Goal: Information Seeking & Learning: Learn about a topic

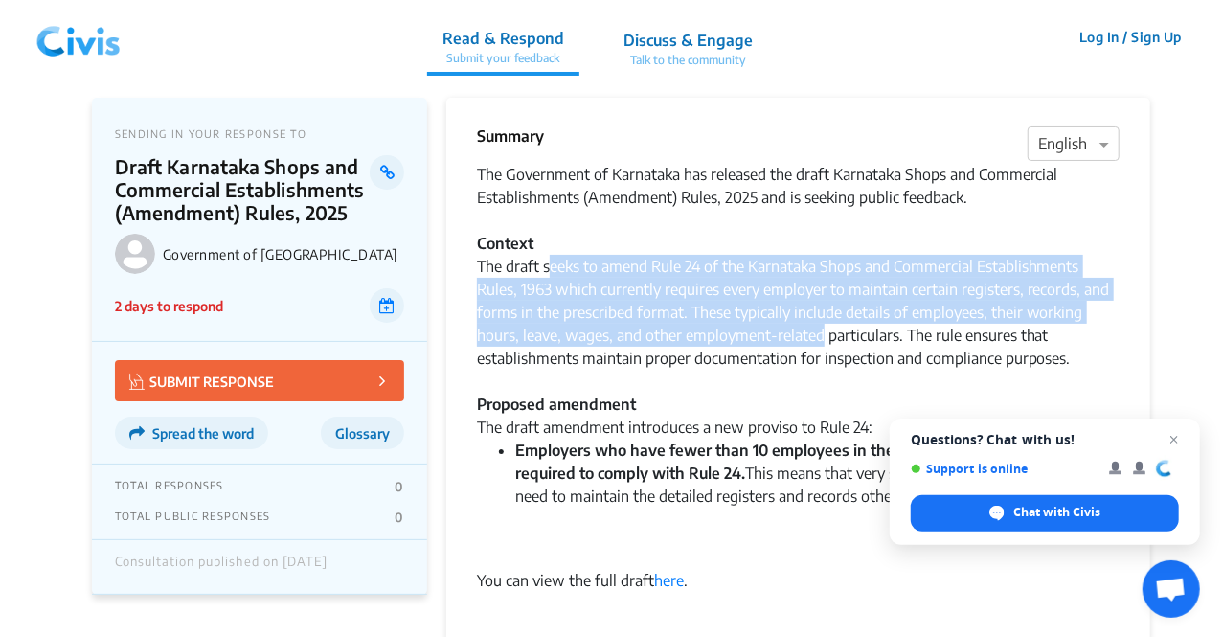
drag, startPoint x: 550, startPoint y: 267, endPoint x: 823, endPoint y: 338, distance: 282.0
click at [823, 338] on div "The Government of Karnataka has released the draft Karnataka Shops and Commerci…" at bounding box center [798, 289] width 643 height 253
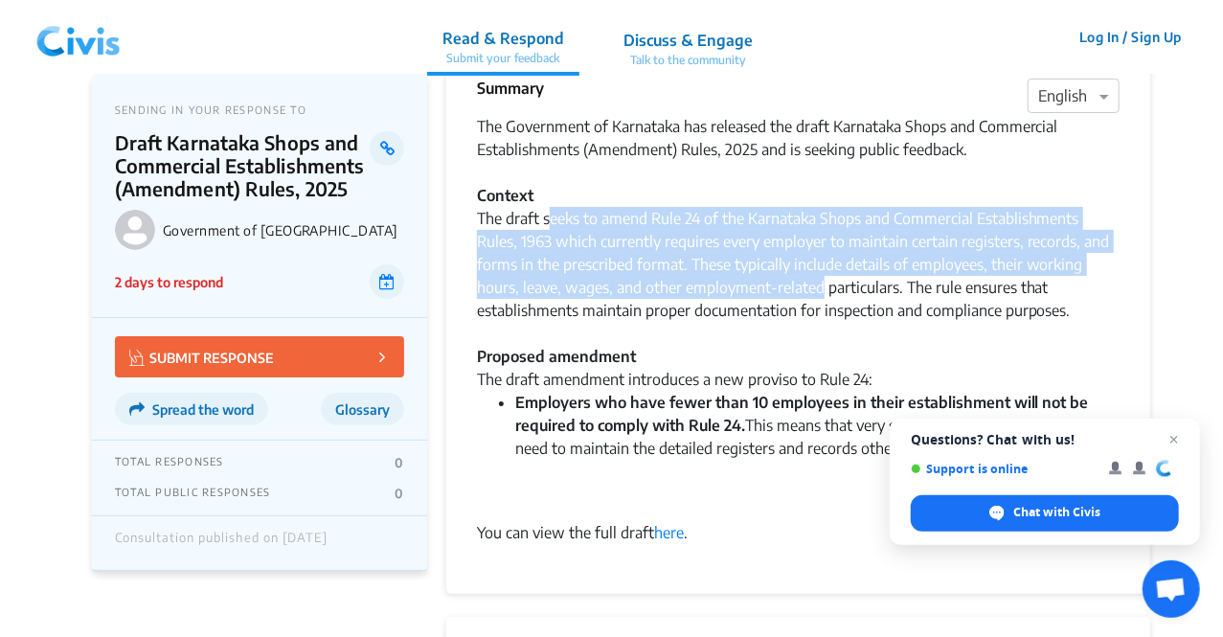
scroll to position [50, 0]
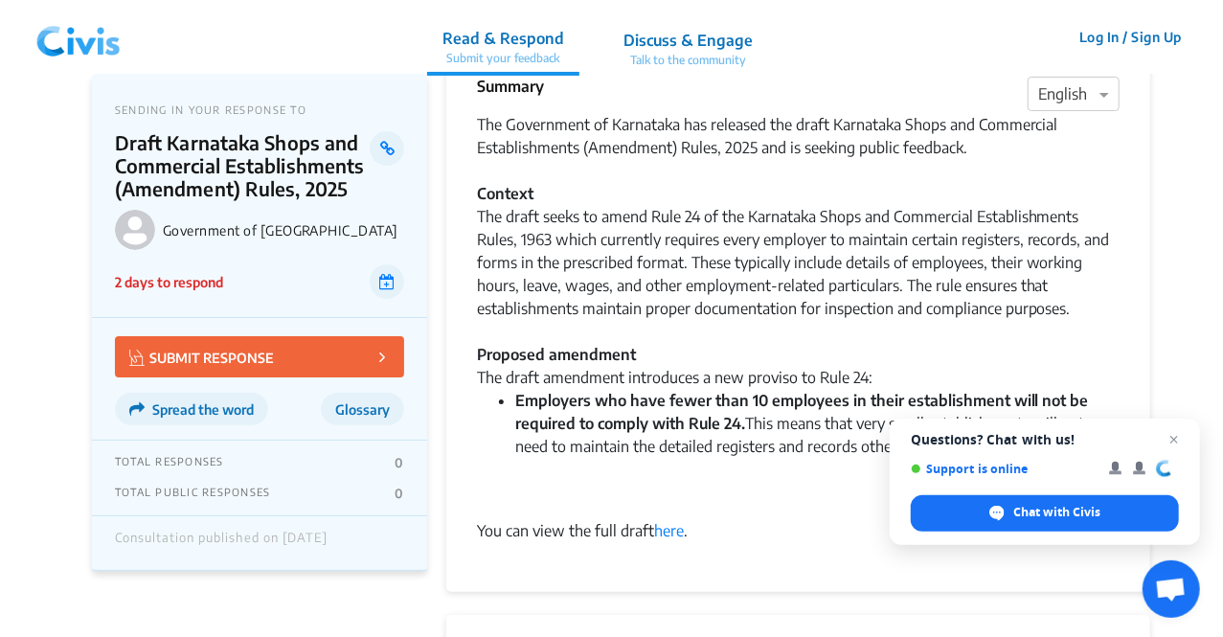
click at [834, 330] on div "The Government of Karnataka has released the draft Karnataka Shops and Commerci…" at bounding box center [798, 239] width 643 height 253
click at [1176, 437] on span "Close chat" at bounding box center [1174, 440] width 24 height 24
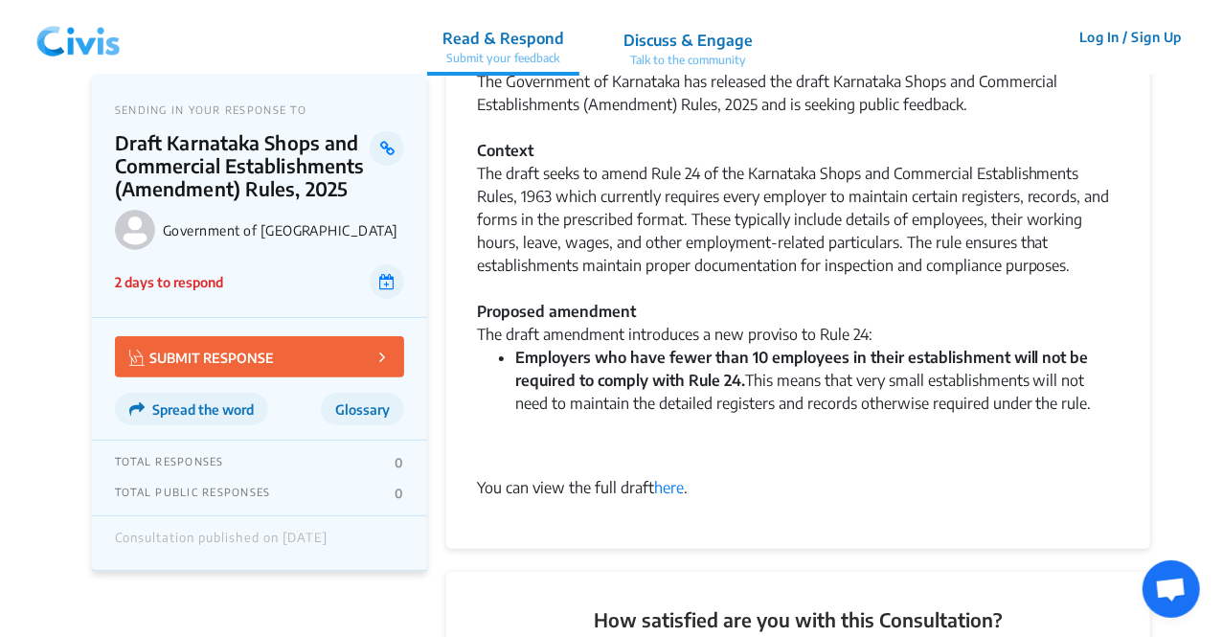
scroll to position [94, 0]
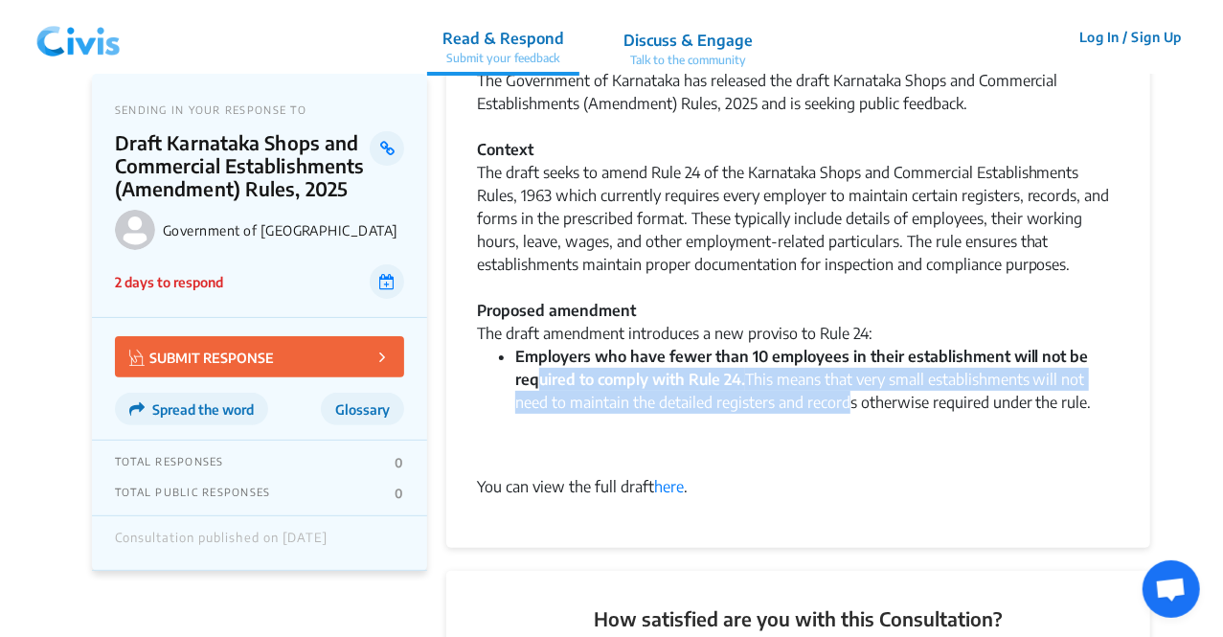
drag, startPoint x: 541, startPoint y: 372, endPoint x: 847, endPoint y: 407, distance: 308.3
click at [847, 407] on li "Employers who have fewer than 10 employees in their establishment will not be r…" at bounding box center [817, 402] width 604 height 115
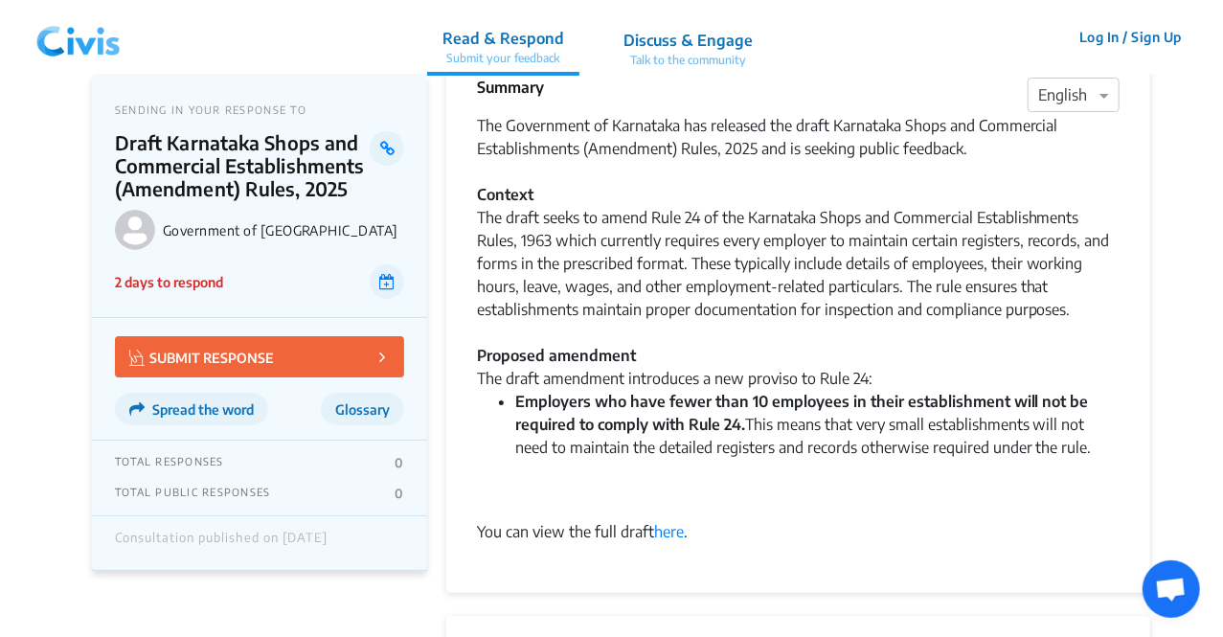
scroll to position [0, 0]
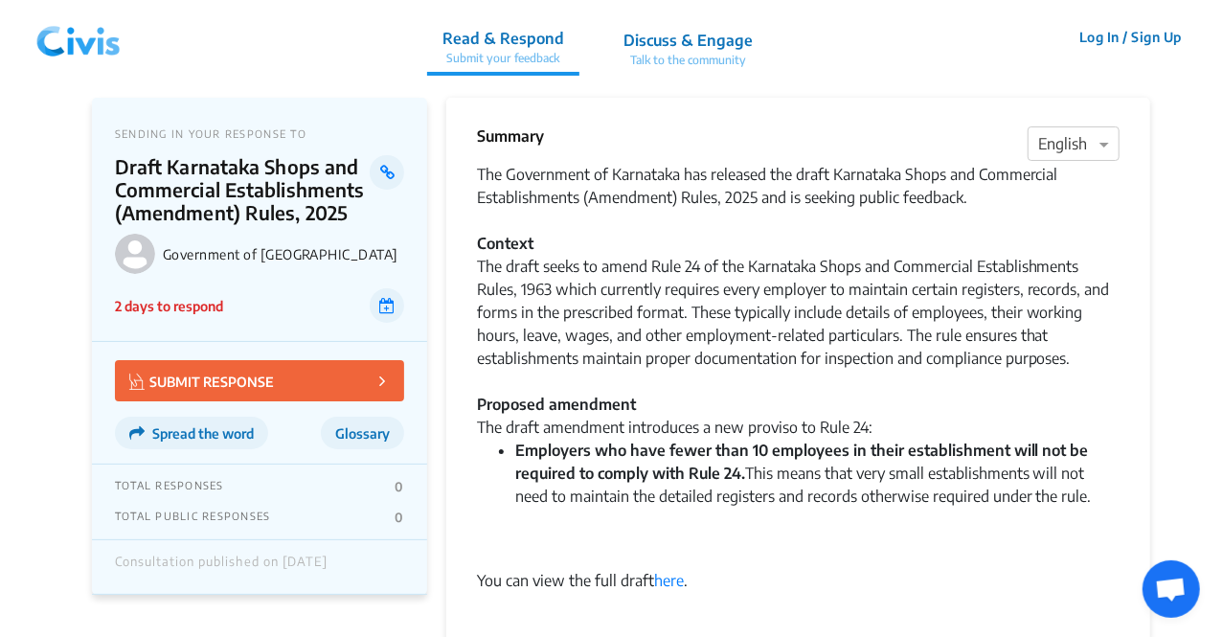
click at [578, 585] on div "You can view the full draft here ." at bounding box center [798, 580] width 643 height 23
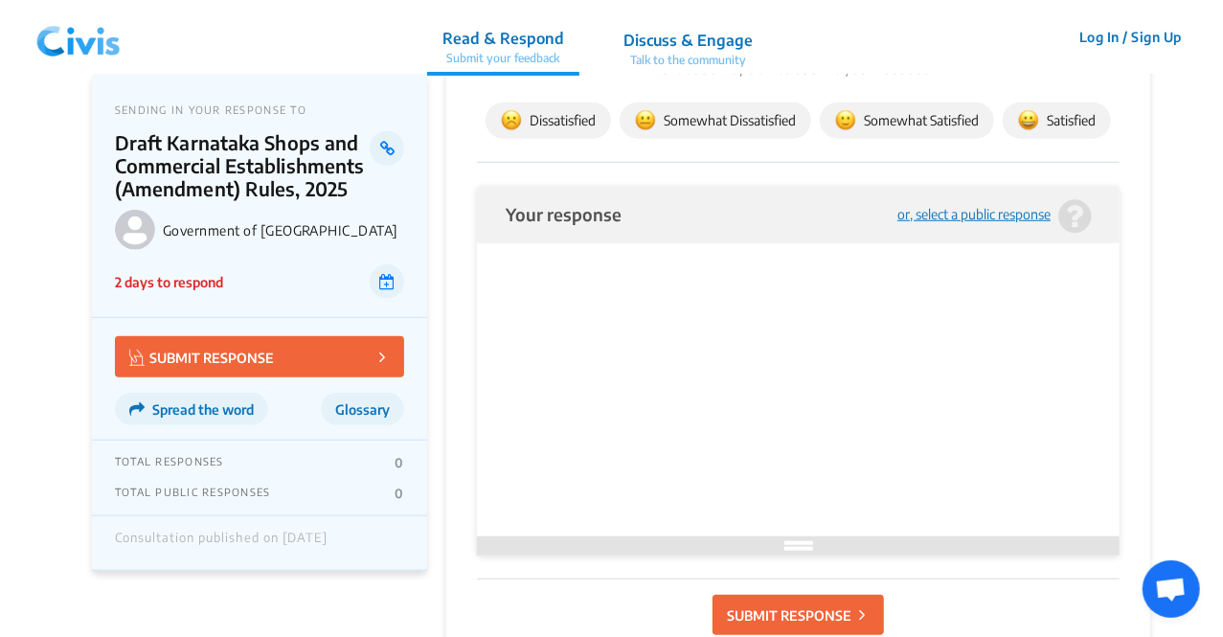
scroll to position [428, 0]
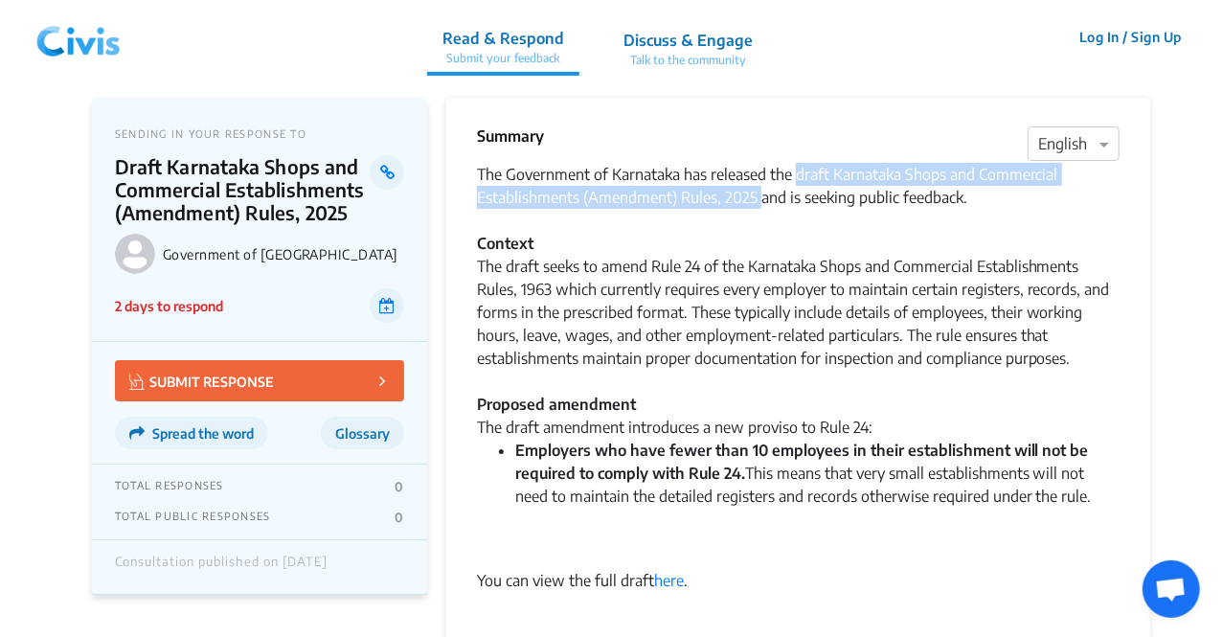
drag, startPoint x: 796, startPoint y: 175, endPoint x: 758, endPoint y: 197, distance: 43.4
click at [758, 197] on div "The Government of Karnataka has released the draft Karnataka Shops and Commerci…" at bounding box center [798, 289] width 643 height 253
copy div "draft Karnataka Shops and Commercial Establishments (Amendment) Rules, 2025"
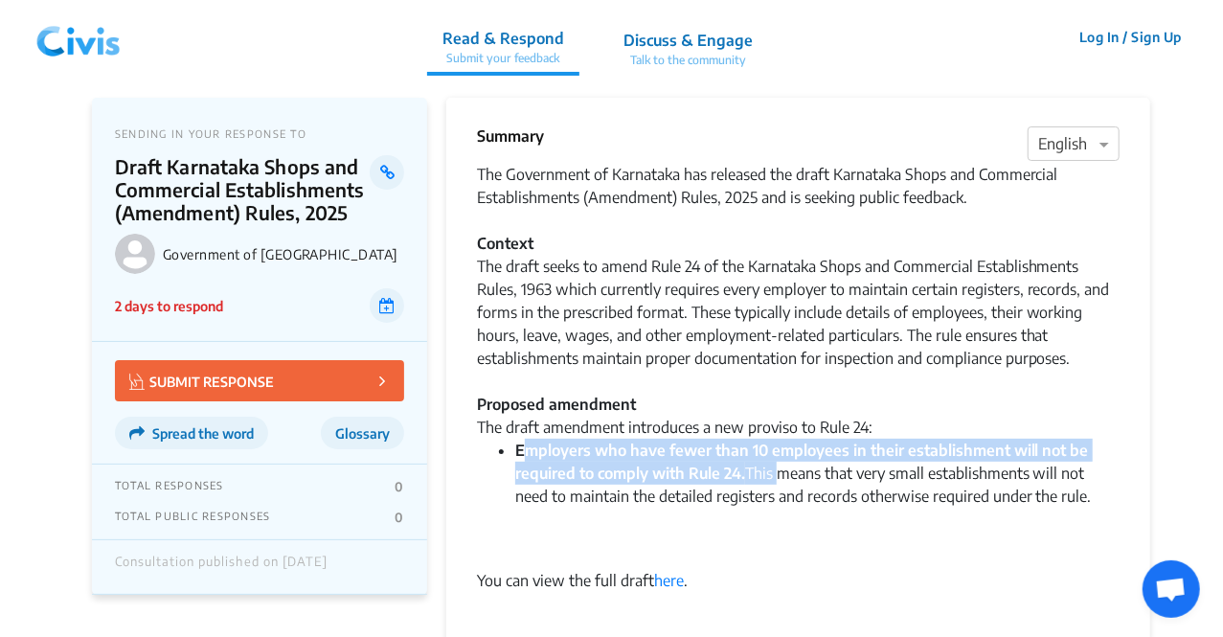
drag, startPoint x: 523, startPoint y: 443, endPoint x: 781, endPoint y: 472, distance: 260.1
click at [781, 472] on li "Employers who have fewer than 10 employees in their establishment will not be r…" at bounding box center [817, 496] width 604 height 115
click at [686, 457] on strong "Employers who have fewer than 10 employees in their establishment will not be r…" at bounding box center [802, 461] width 574 height 42
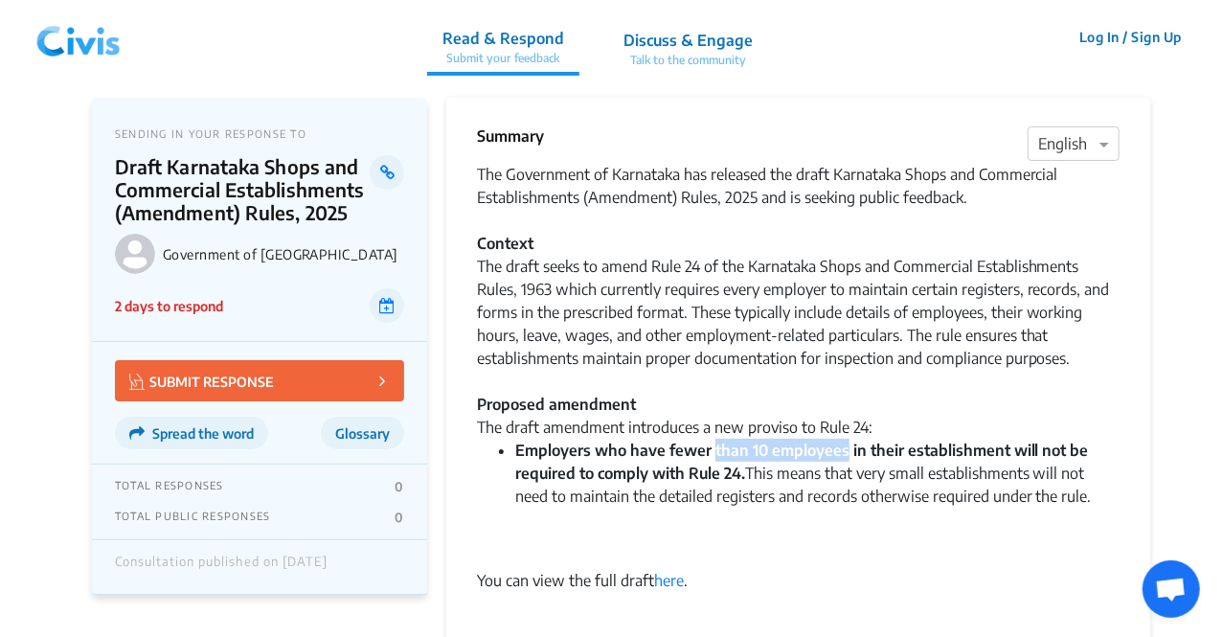
drag, startPoint x: 712, startPoint y: 451, endPoint x: 845, endPoint y: 450, distance: 132.1
click at [845, 450] on strong "Employers who have fewer than 10 employees in their establishment will not be r…" at bounding box center [802, 461] width 574 height 42
drag, startPoint x: 720, startPoint y: 501, endPoint x: 850, endPoint y: 500, distance: 130.2
click at [850, 500] on li "Employers who have fewer than 10 employees in their establishment will not be r…" at bounding box center [817, 496] width 604 height 115
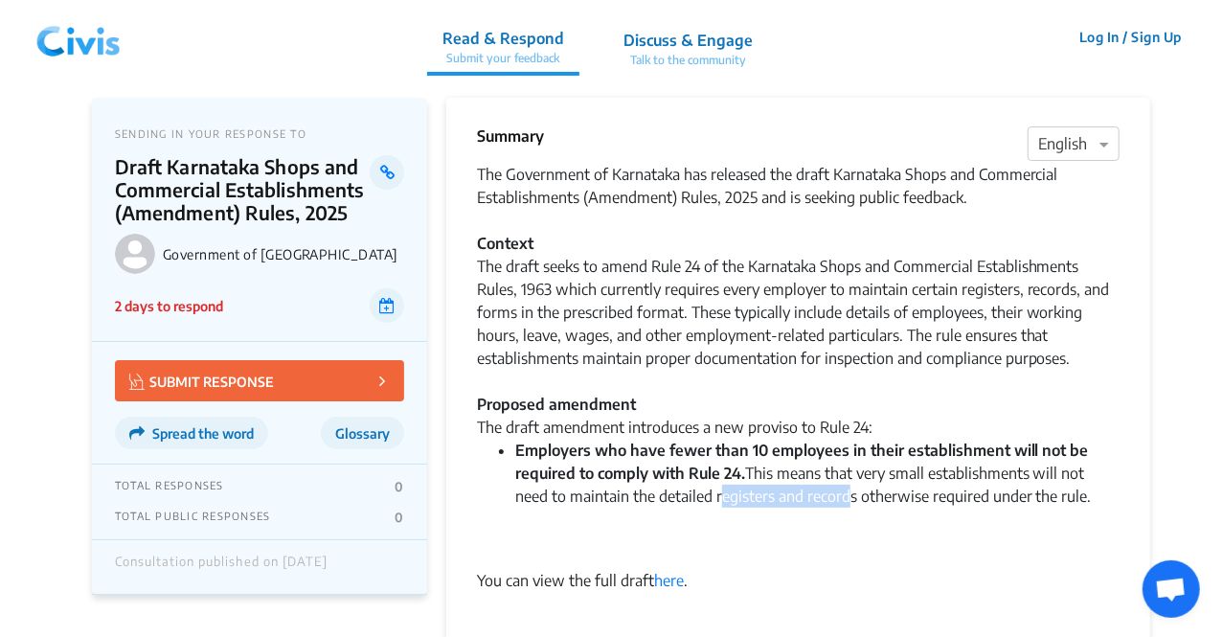
copy li "egisters and record"
